Goal: Information Seeking & Learning: Learn about a topic

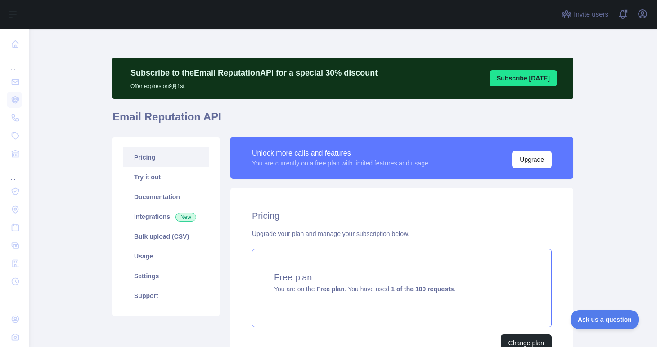
click at [371, 288] on span "You are on the Free plan . You have used 1 of the 100 requests ." at bounding box center [364, 289] width 181 height 7
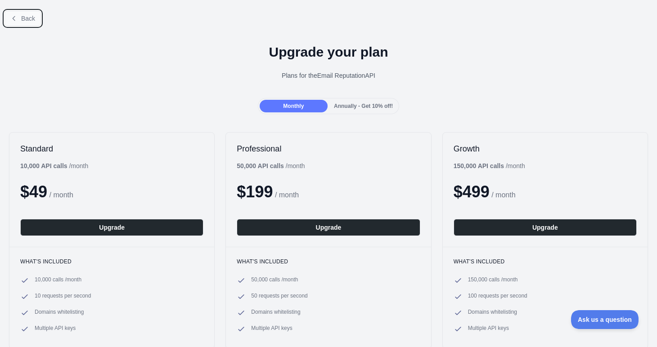
click at [26, 20] on span "Back" at bounding box center [28, 18] width 14 height 7
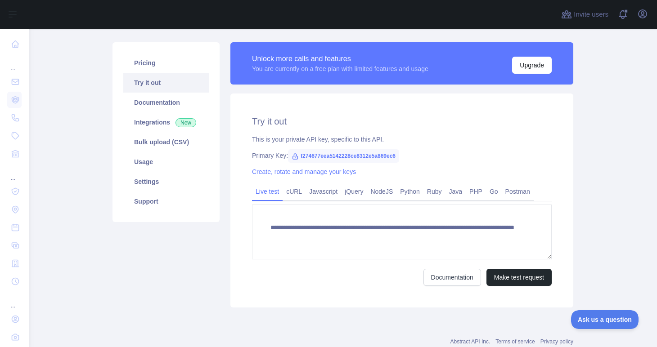
scroll to position [95, 0]
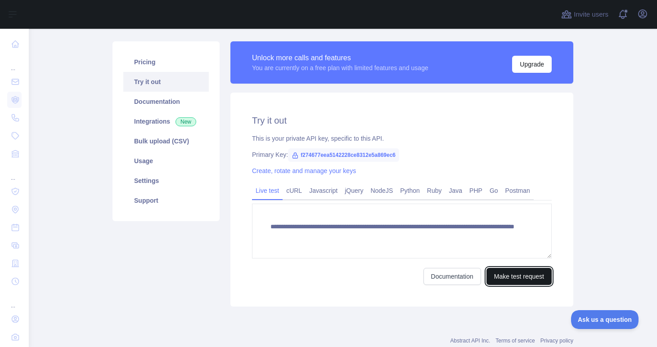
click at [502, 279] on button "Make test request" at bounding box center [518, 276] width 65 height 17
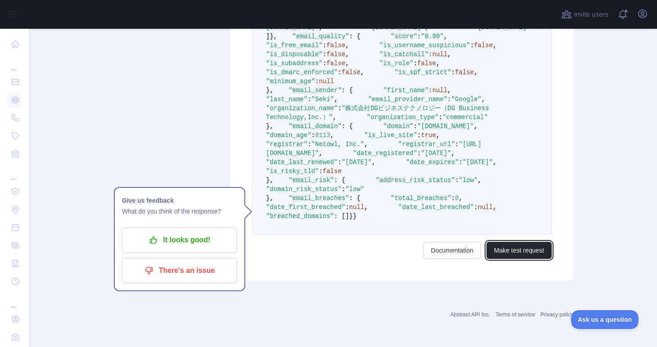
scroll to position [553, 0]
click at [365, 211] on span "null" at bounding box center [356, 207] width 15 height 7
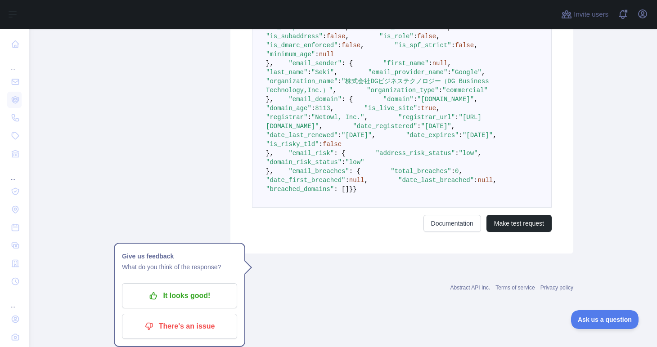
scroll to position [636, 0]
click at [432, 232] on link "Documentation" at bounding box center [452, 223] width 58 height 17
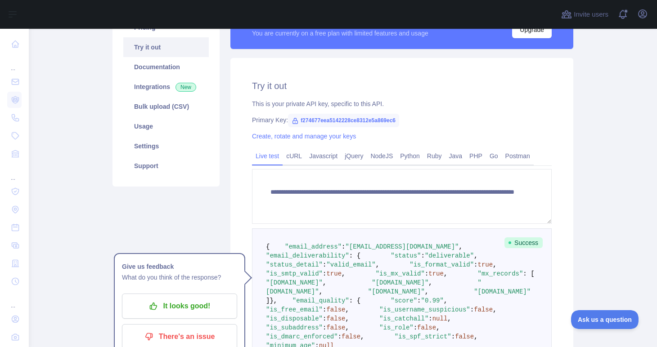
scroll to position [145, 0]
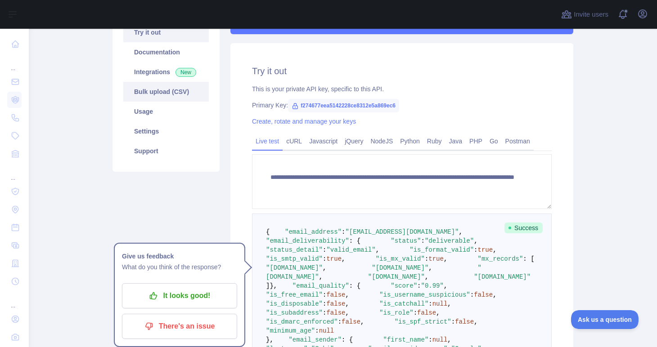
click at [167, 85] on link "Bulk upload (CSV)" at bounding box center [166, 92] width 86 height 20
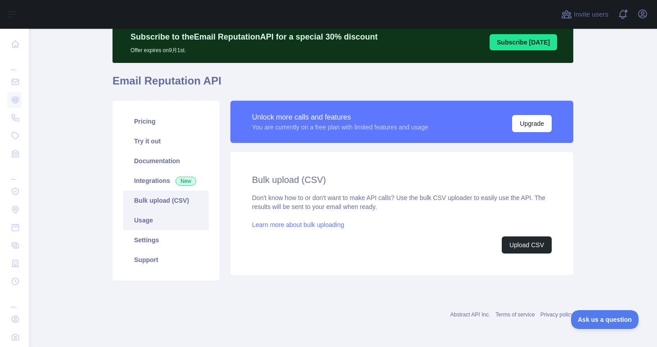
click at [183, 214] on link "Usage" at bounding box center [166, 221] width 86 height 20
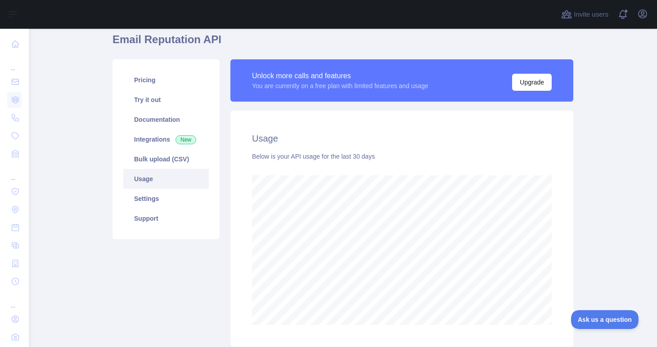
scroll to position [89, 0]
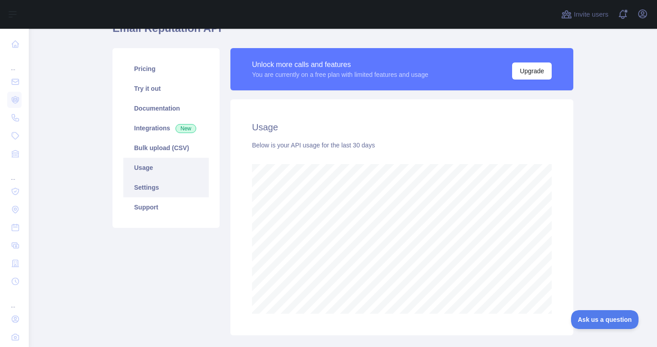
click at [192, 189] on link "Settings" at bounding box center [166, 188] width 86 height 20
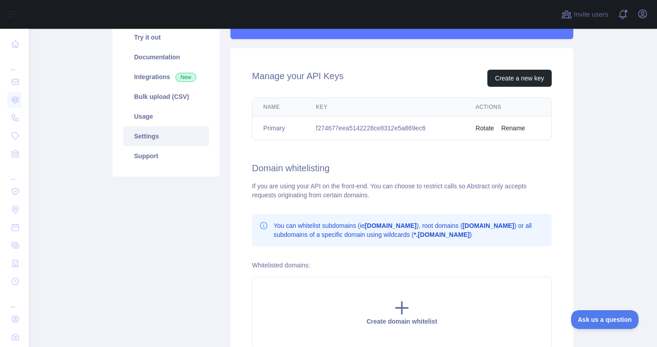
scroll to position [144, 0]
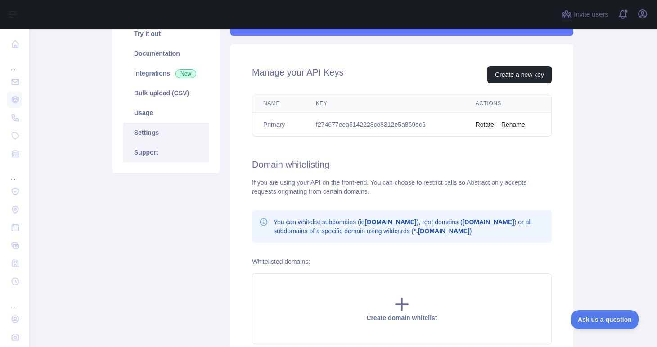
click at [186, 157] on link "Support" at bounding box center [166, 153] width 86 height 20
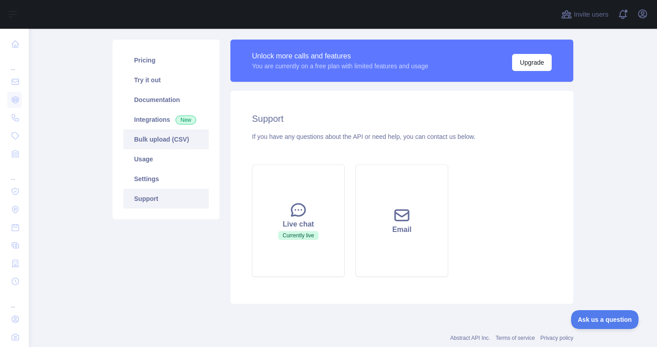
scroll to position [71, 0]
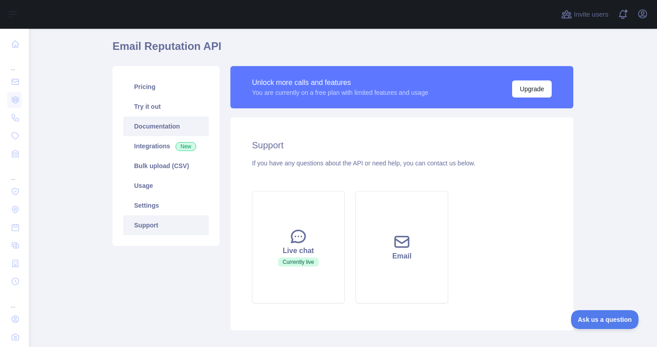
click at [184, 123] on link "Documentation" at bounding box center [166, 127] width 86 height 20
click at [190, 109] on link "Try it out" at bounding box center [166, 107] width 86 height 20
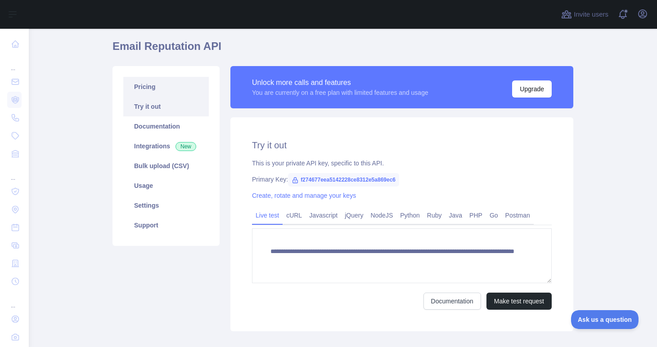
click at [188, 83] on link "Pricing" at bounding box center [166, 87] width 86 height 20
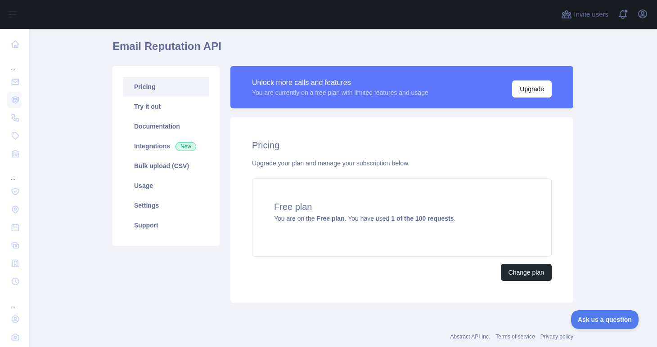
click at [254, 146] on h2 "Pricing" at bounding box center [402, 145] width 300 height 13
